Goal: Information Seeking & Learning: Learn about a topic

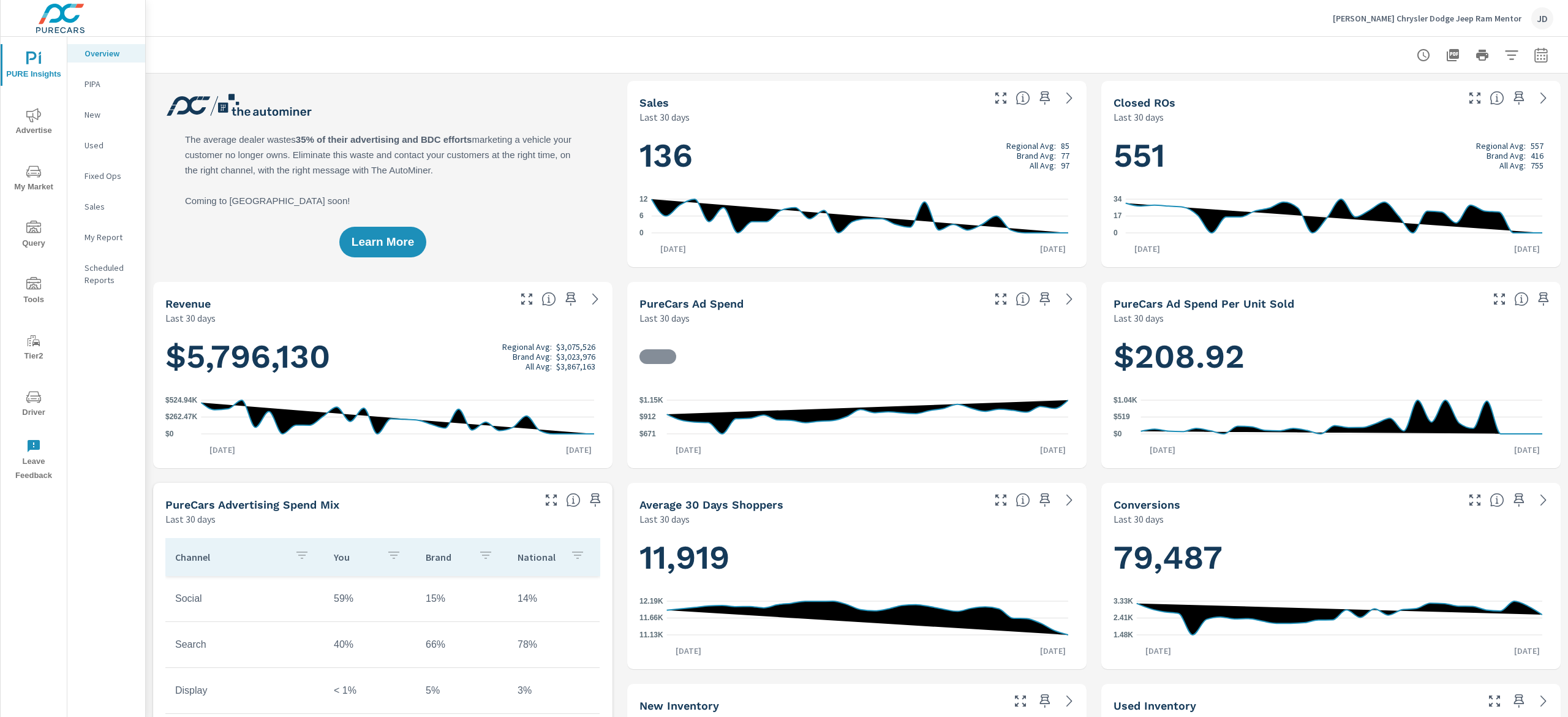
click at [40, 185] on span "My Market" at bounding box center [33, 179] width 58 height 30
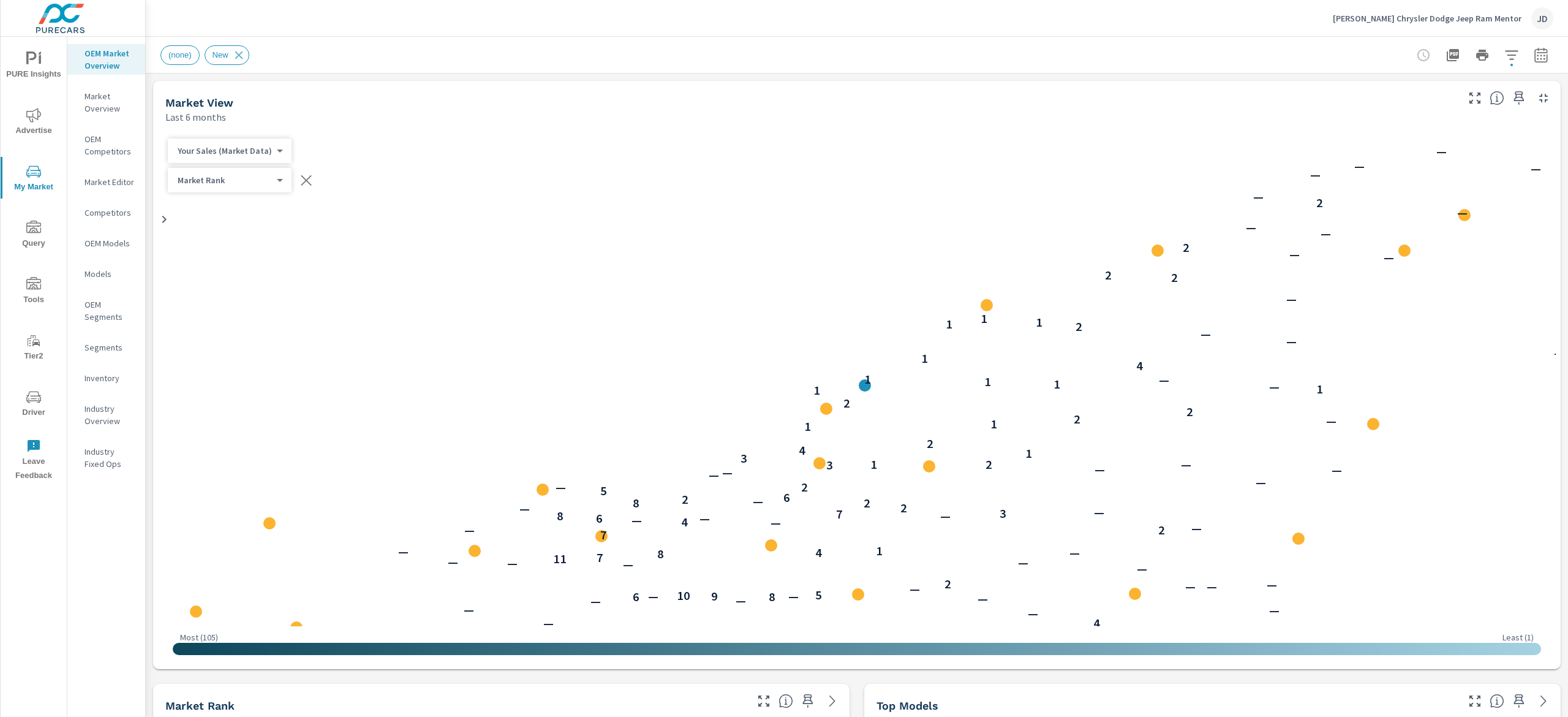
scroll to position [383, 0]
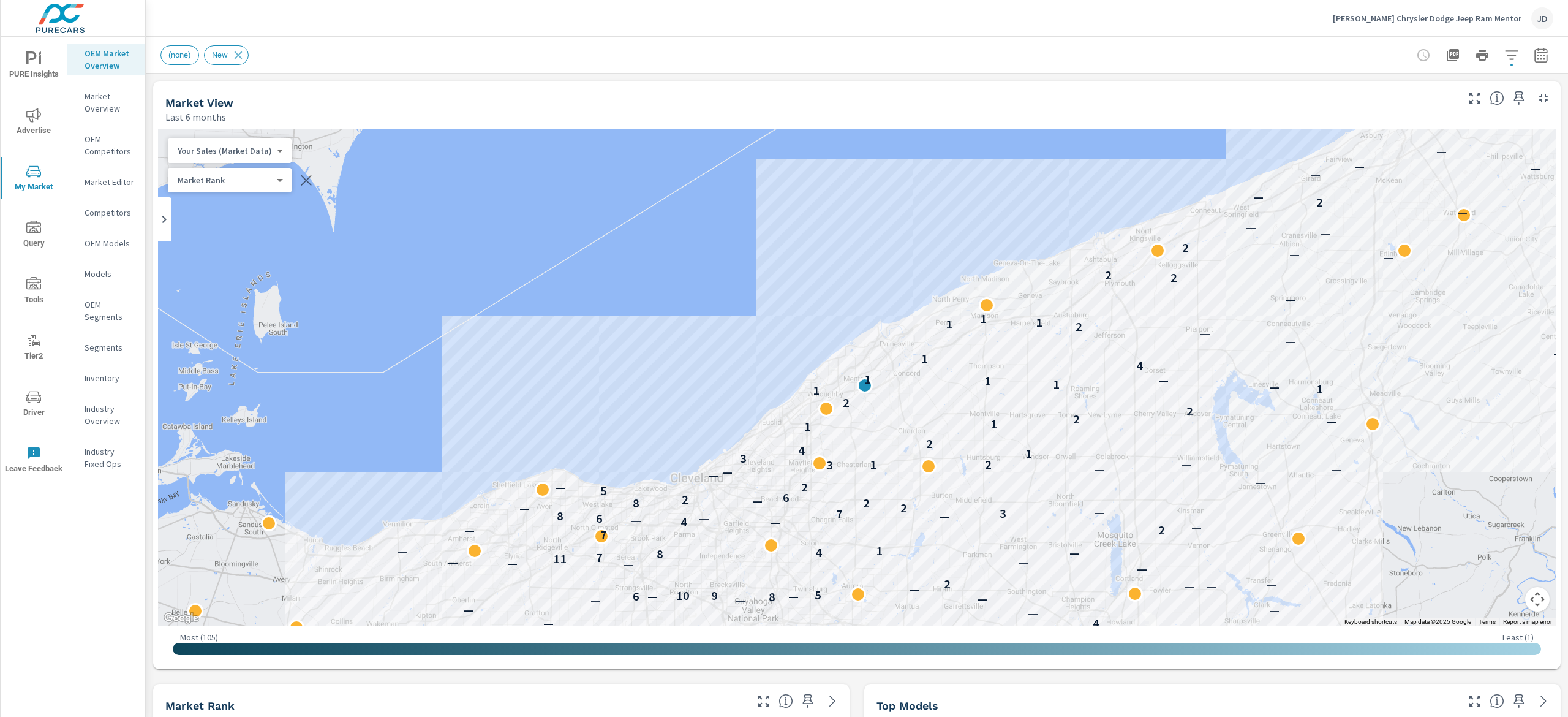
click at [38, 130] on span "Advertise" at bounding box center [33, 123] width 58 height 30
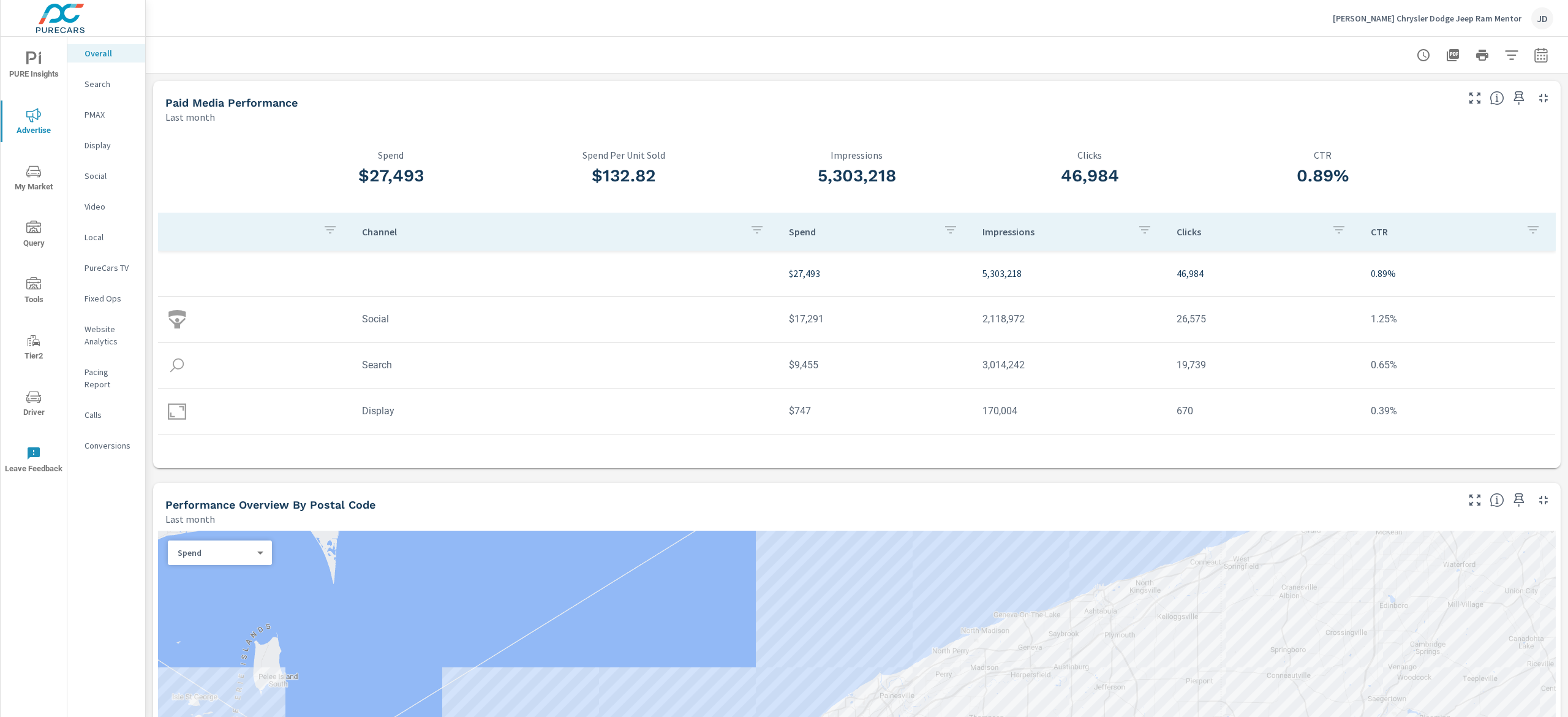
click at [112, 176] on p "Social" at bounding box center [109, 175] width 51 height 12
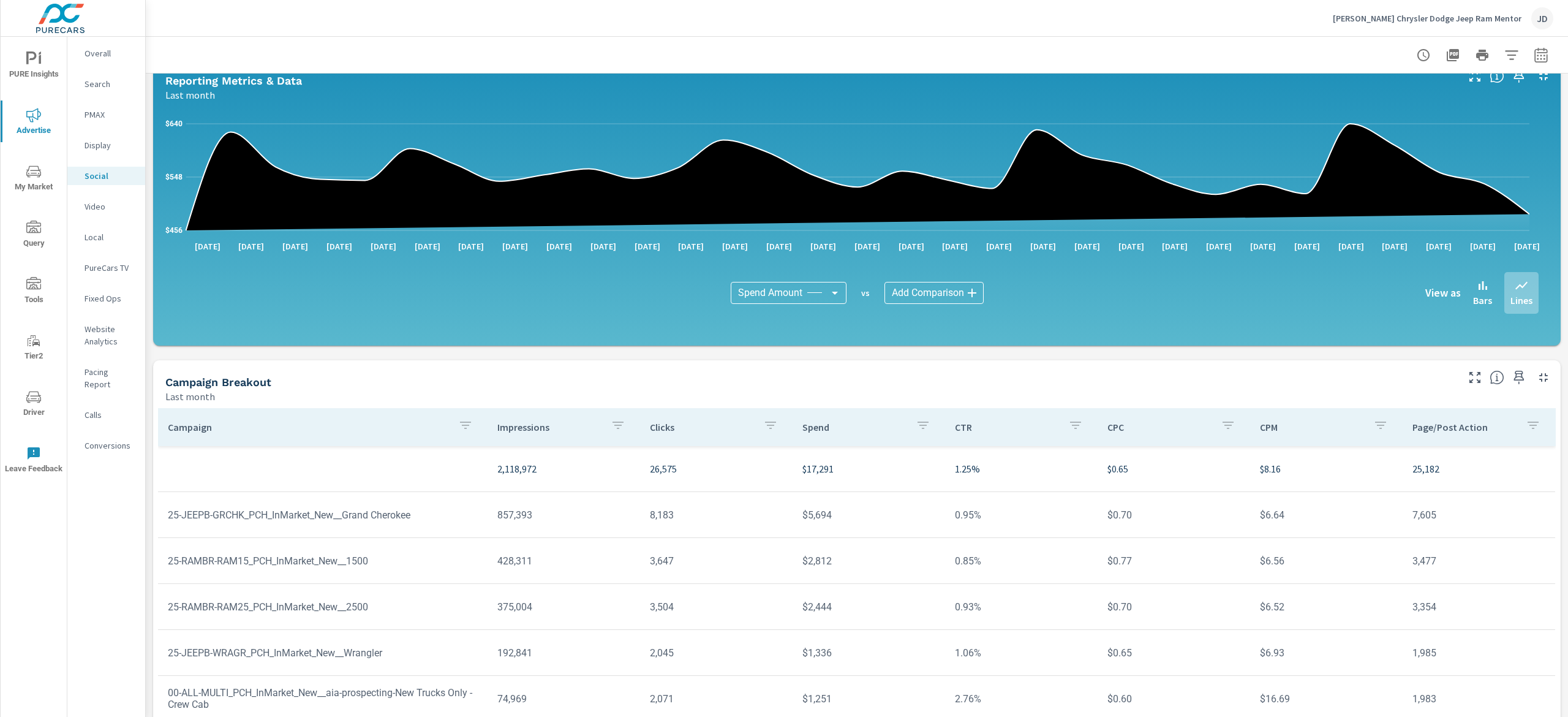
scroll to position [159, 0]
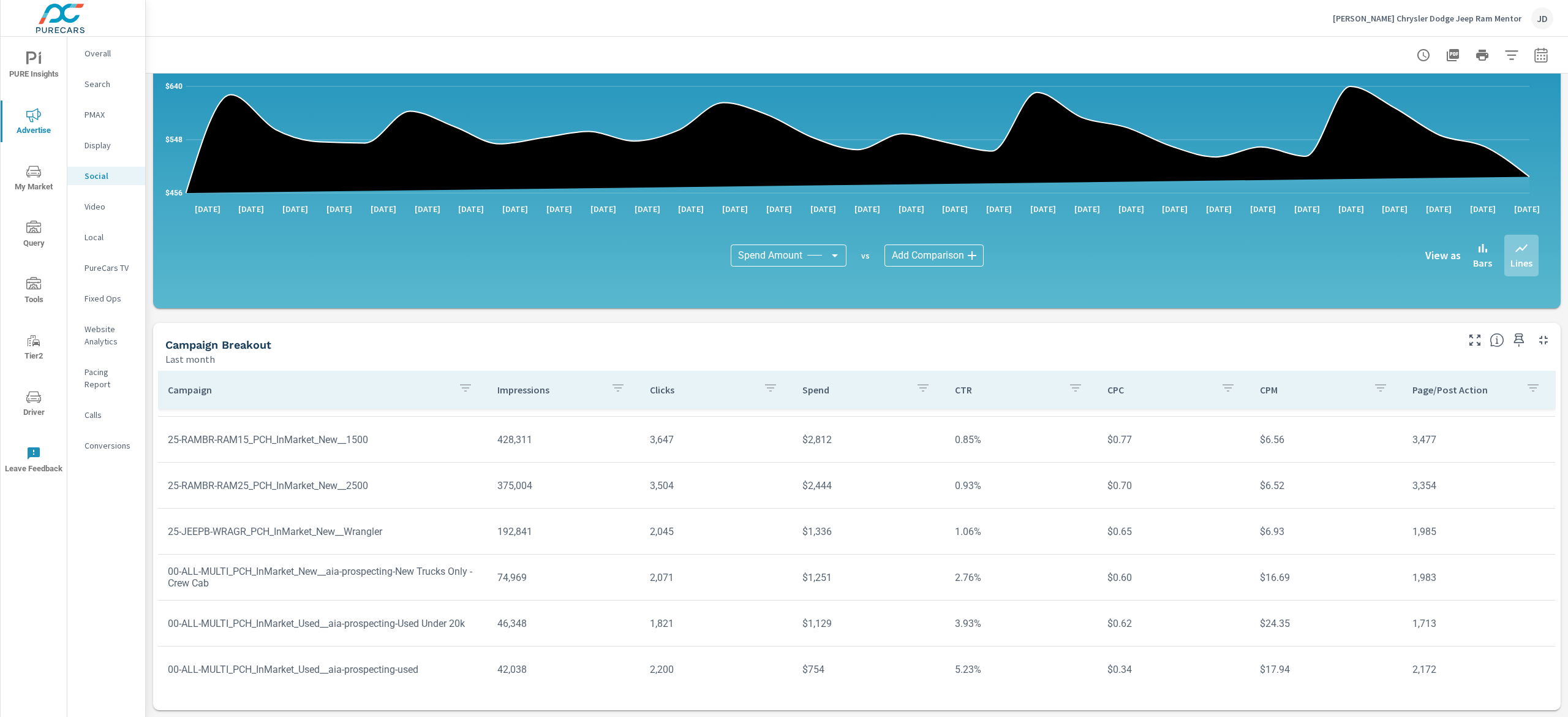
scroll to position [123, 0]
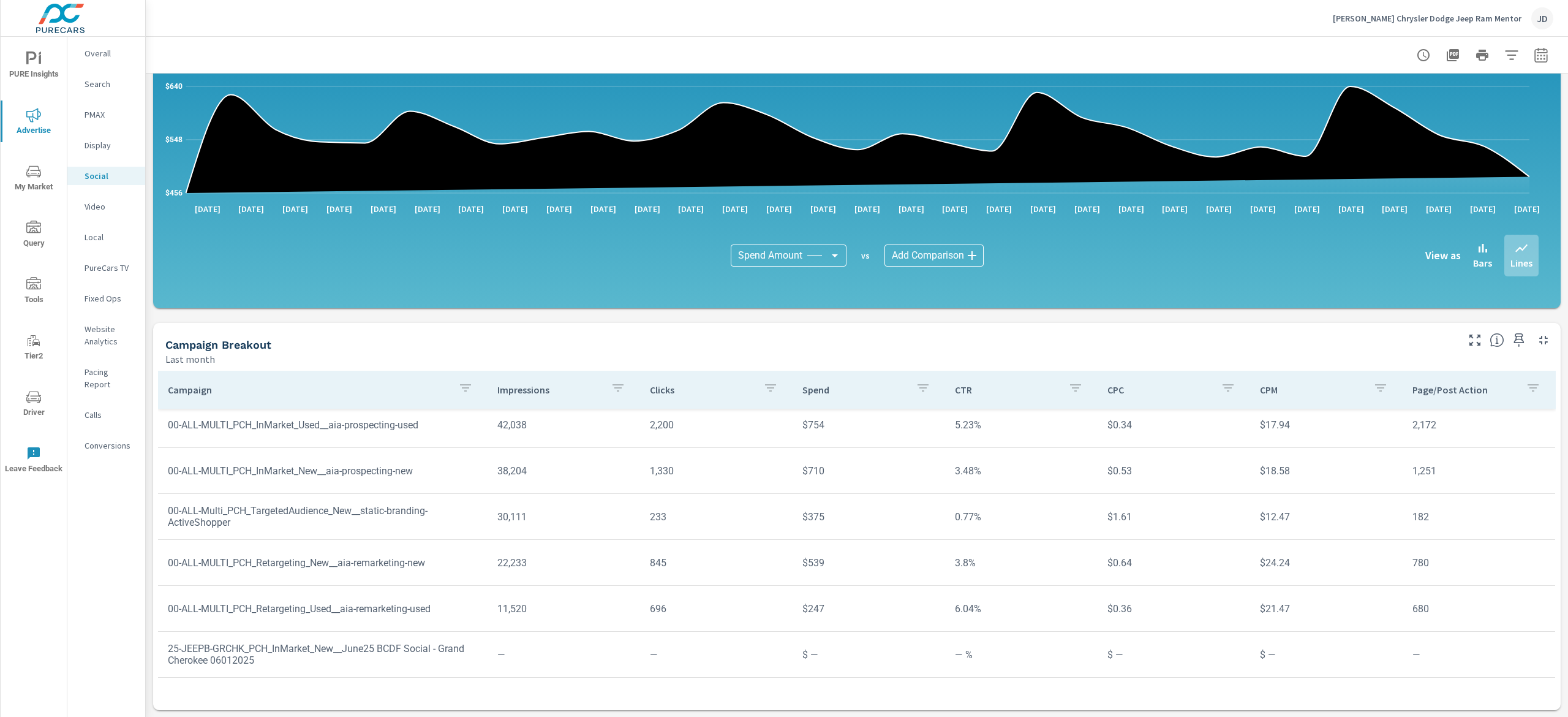
scroll to position [365, 0]
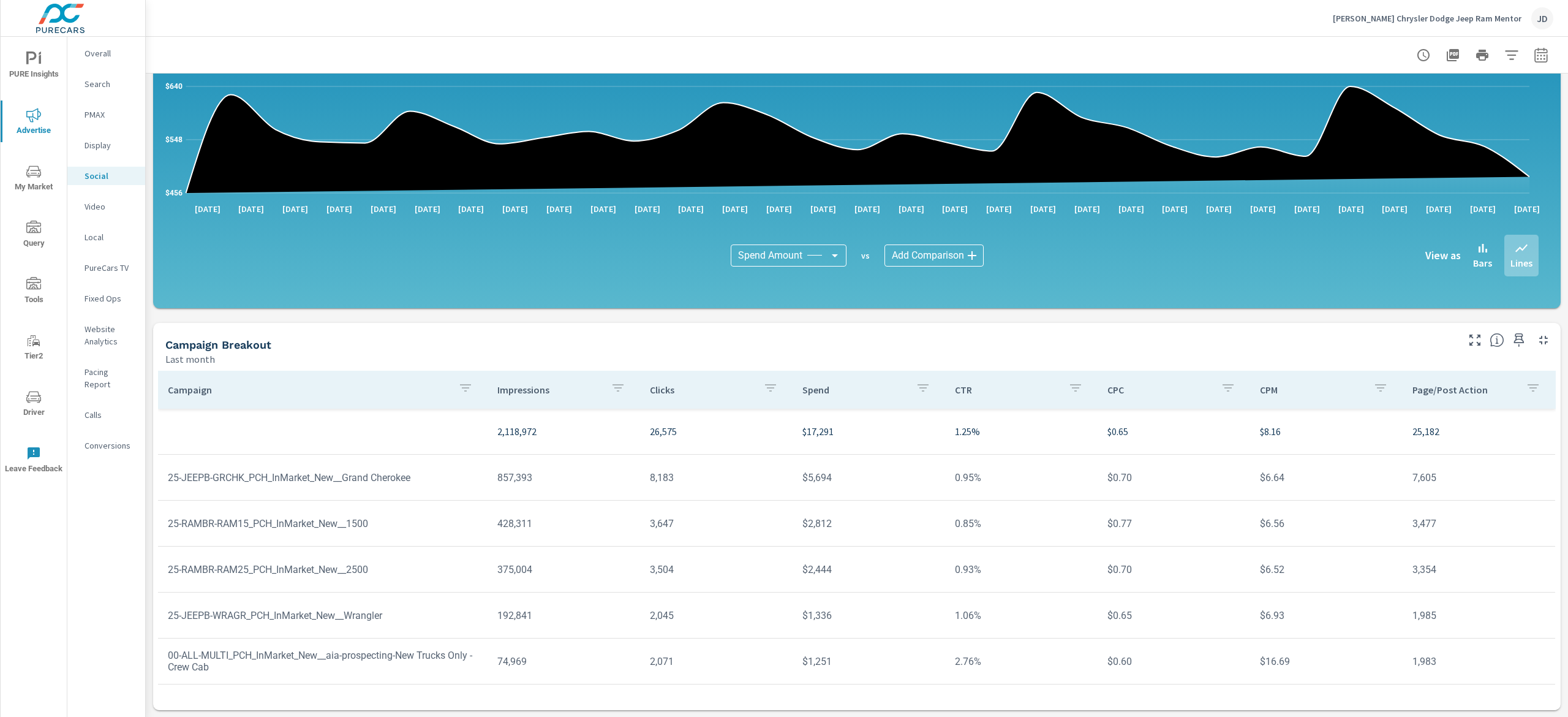
scroll to position [38, 0]
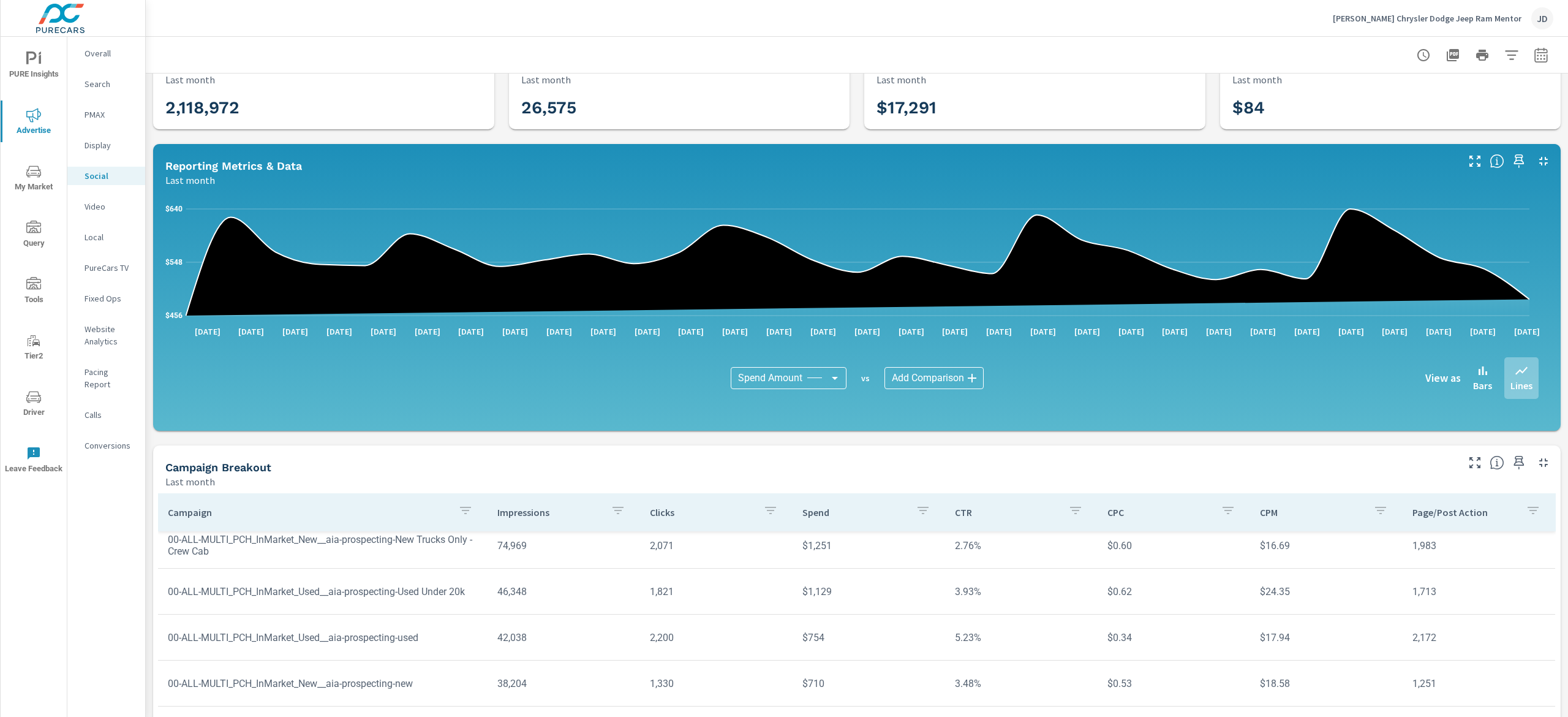
scroll to position [365, 0]
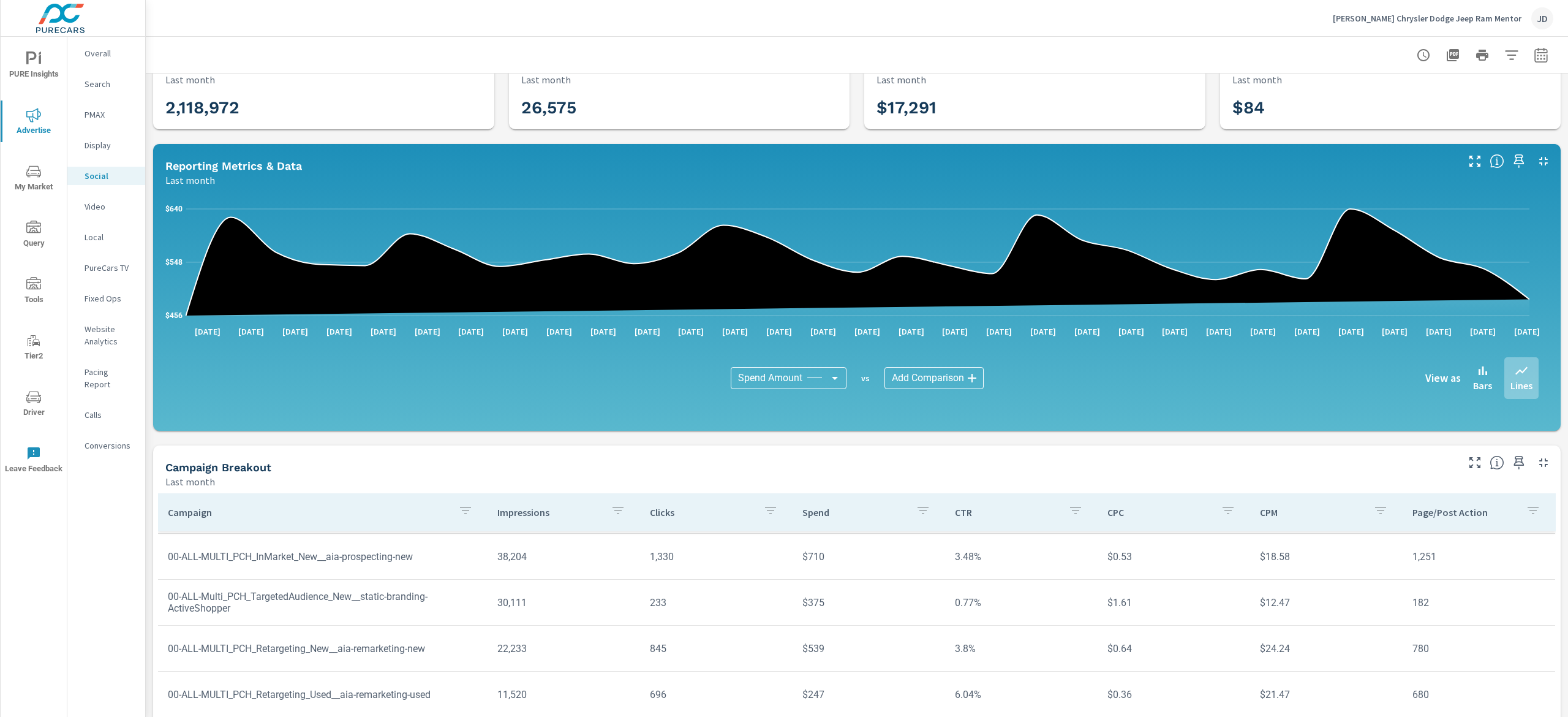
scroll to position [159, 0]
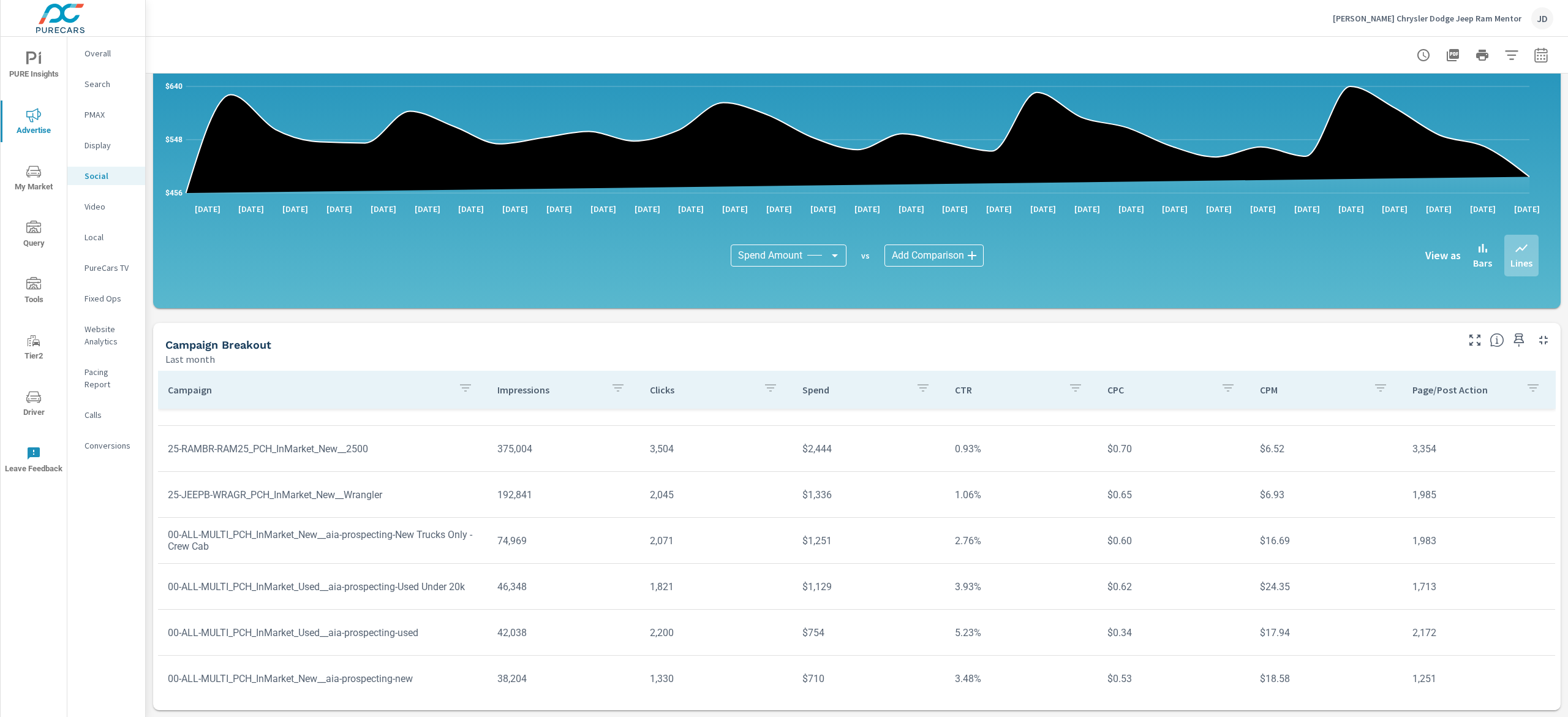
scroll to position [365, 0]
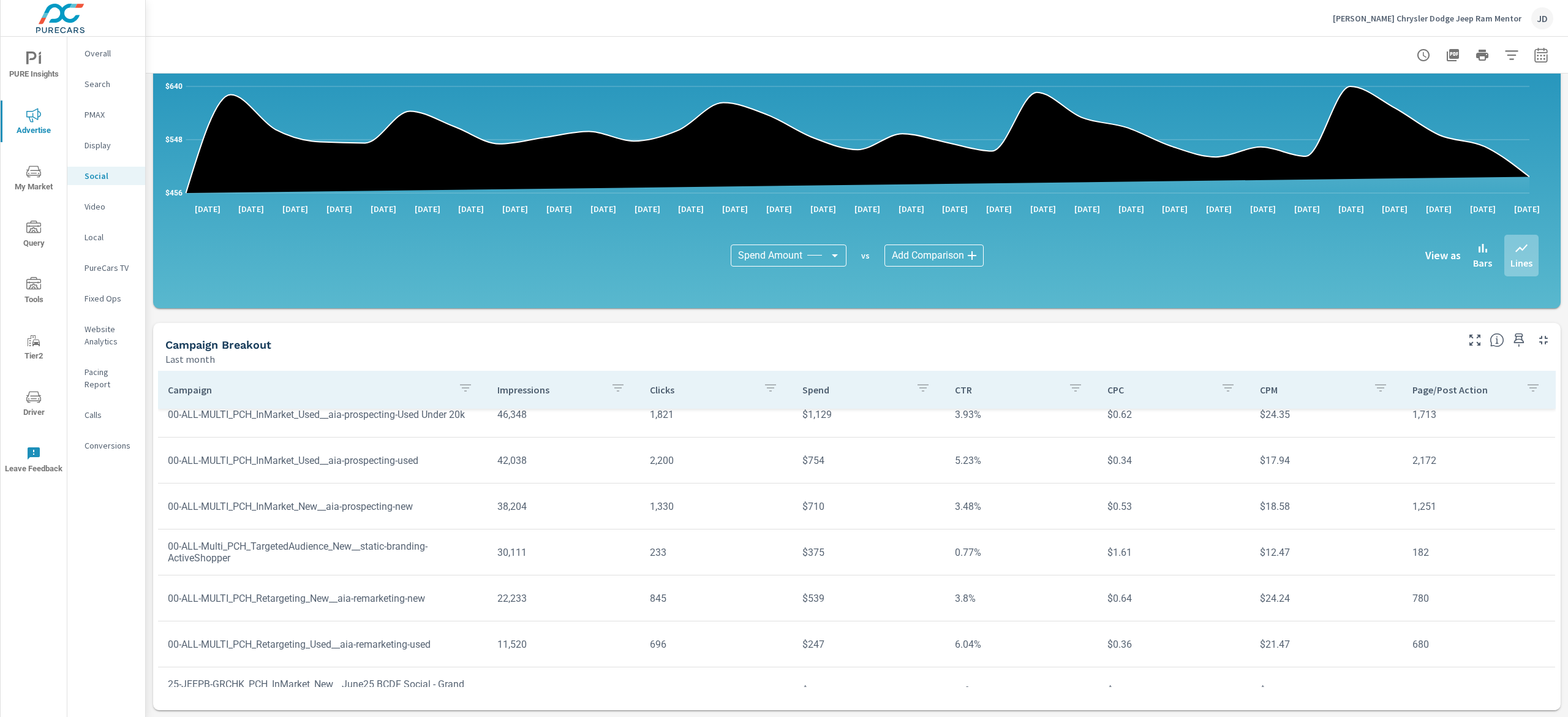
scroll to position [365, 0]
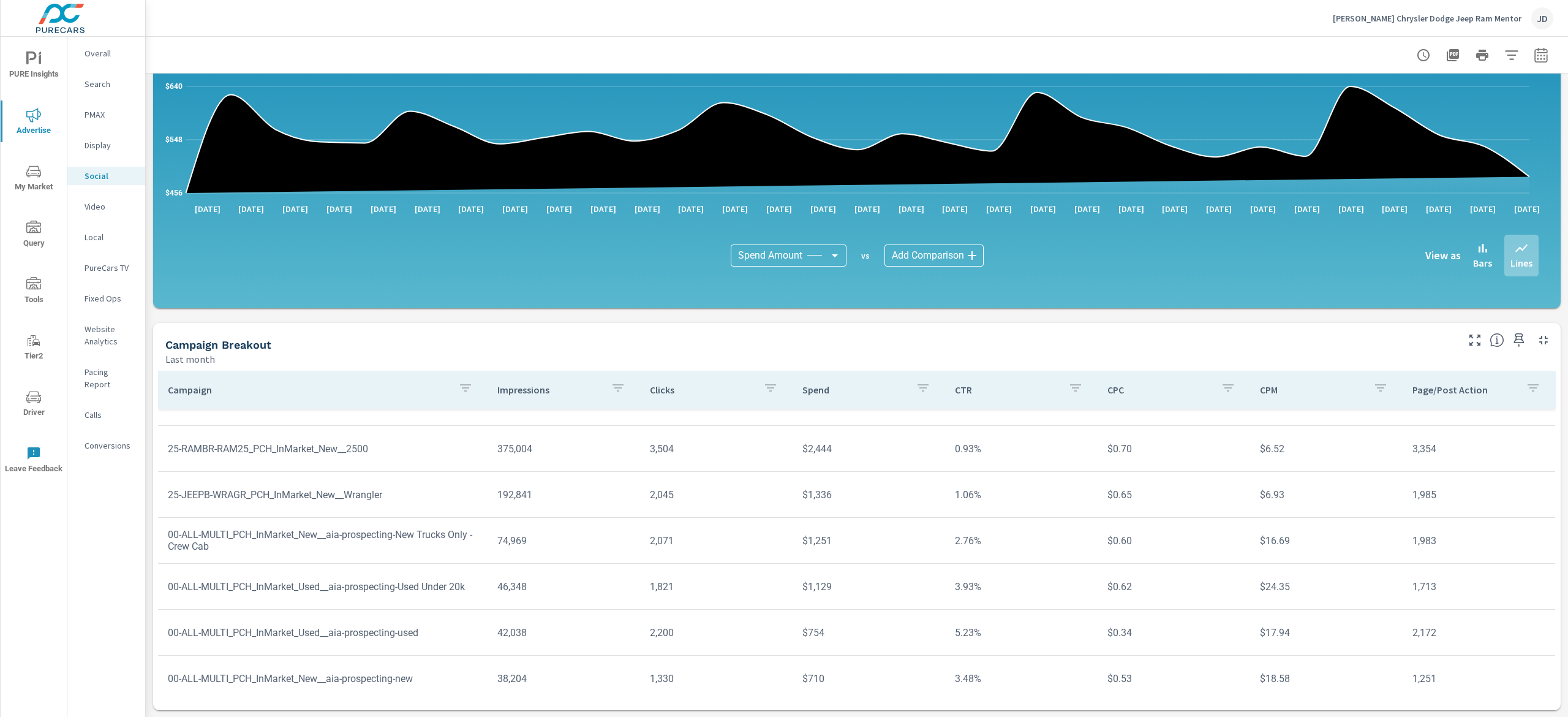
scroll to position [38, 0]
